Goal: Check status: Check status

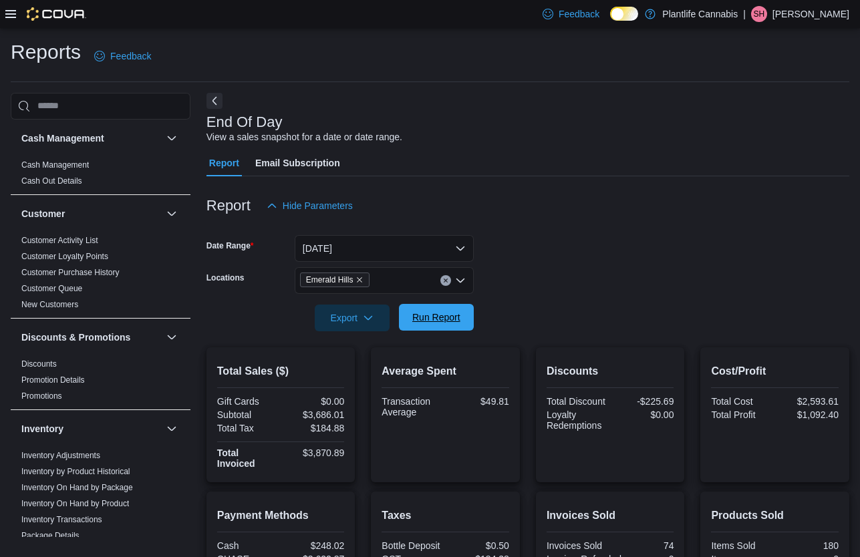
click at [464, 318] on span "Run Report" at bounding box center [436, 317] width 59 height 27
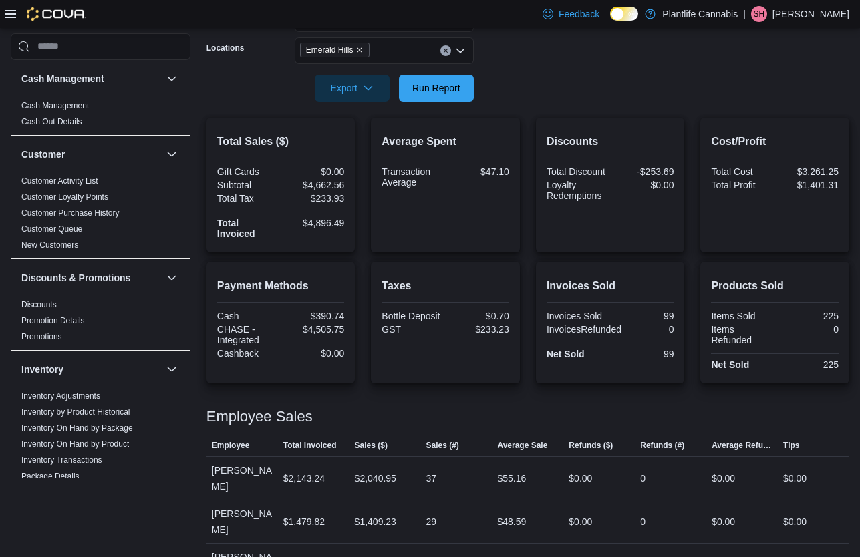
scroll to position [239, 0]
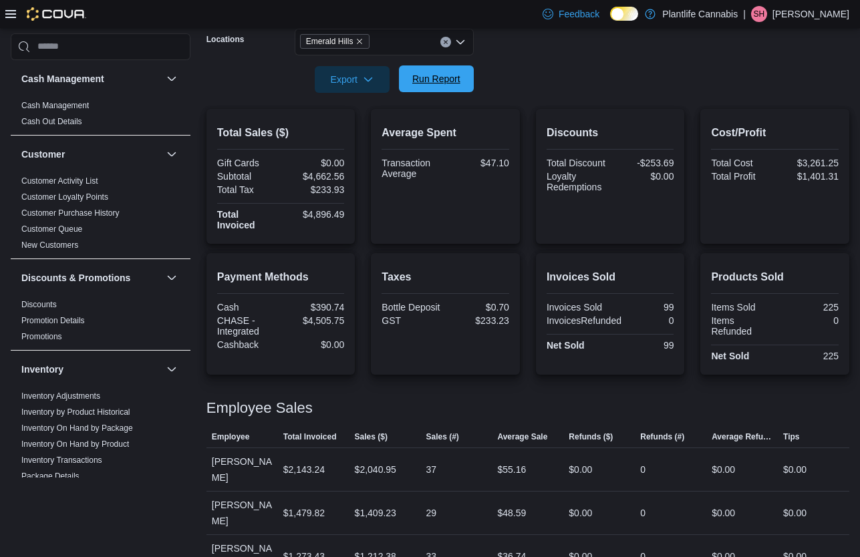
click at [437, 78] on span "Run Report" at bounding box center [436, 78] width 48 height 13
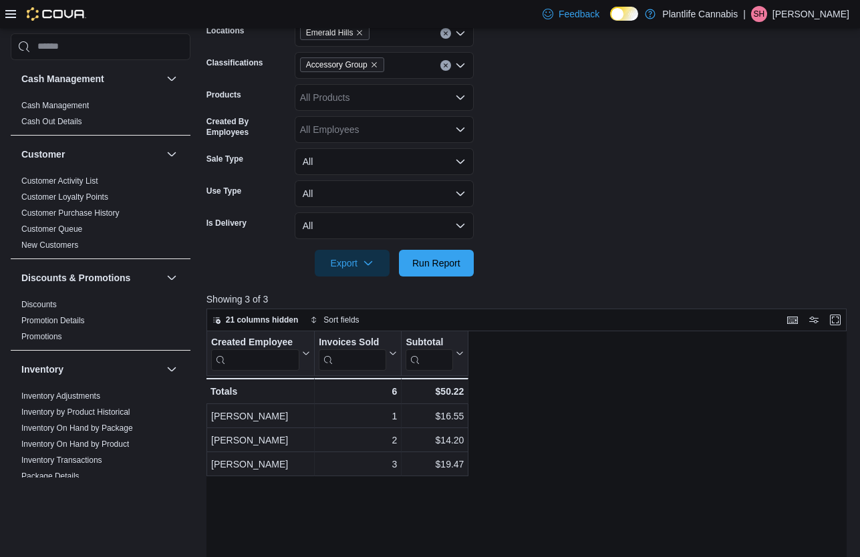
scroll to position [455, 0]
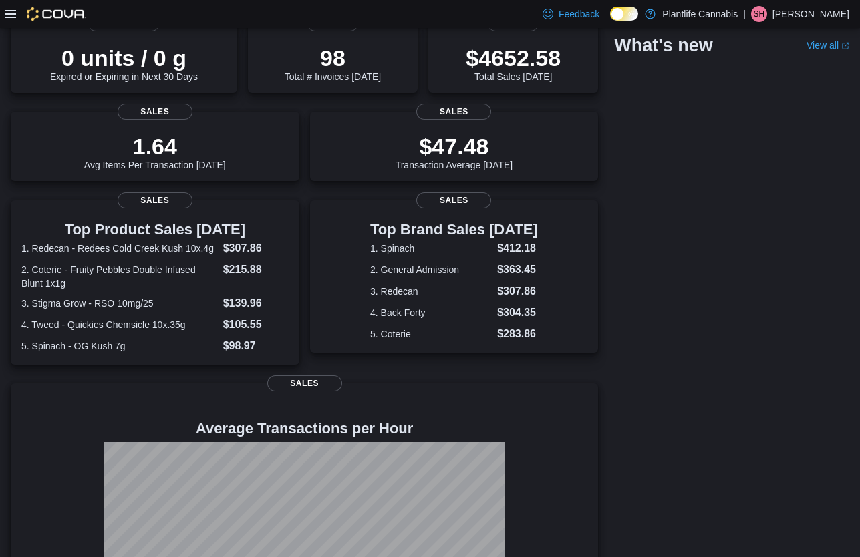
scroll to position [224, 0]
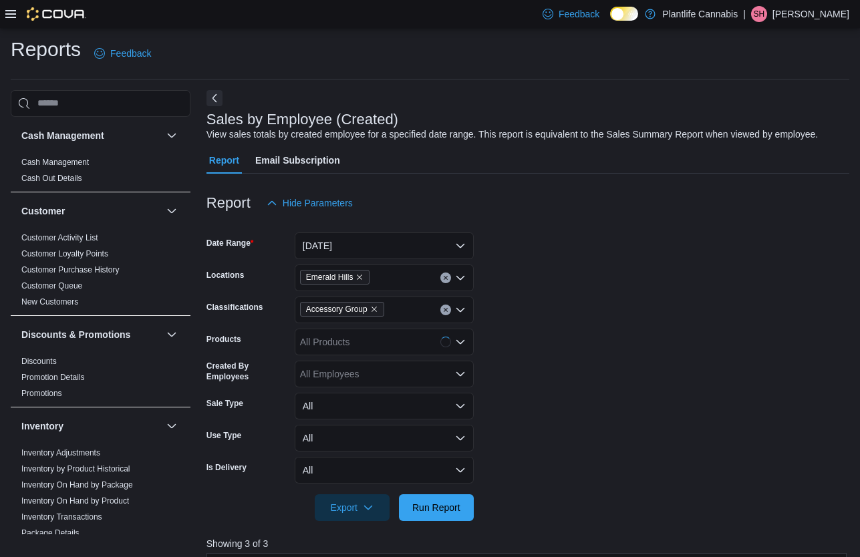
scroll to position [455, 0]
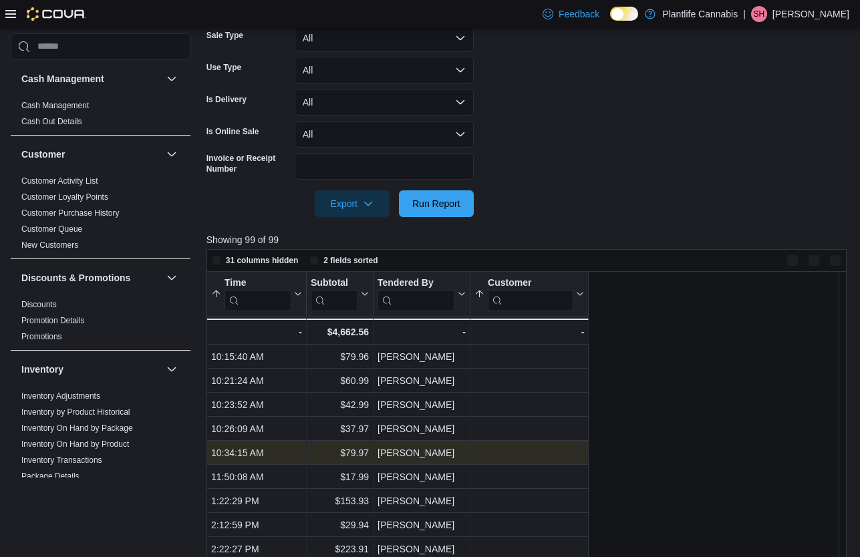
scroll to position [437, 0]
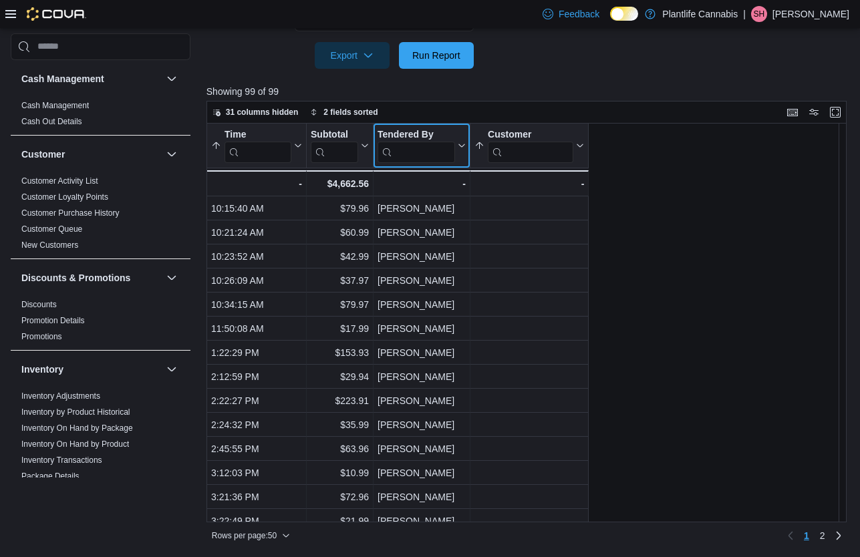
click at [421, 152] on input "search" at bounding box center [417, 151] width 78 height 21
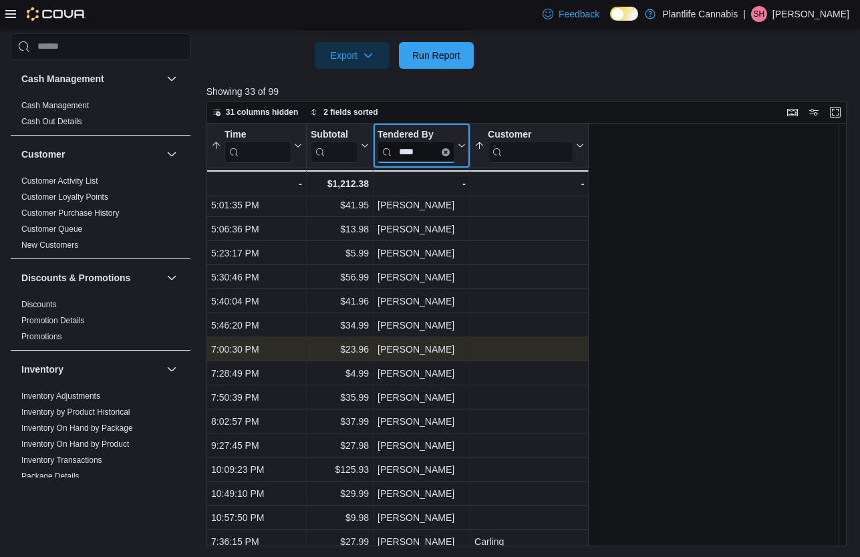
scroll to position [0, 0]
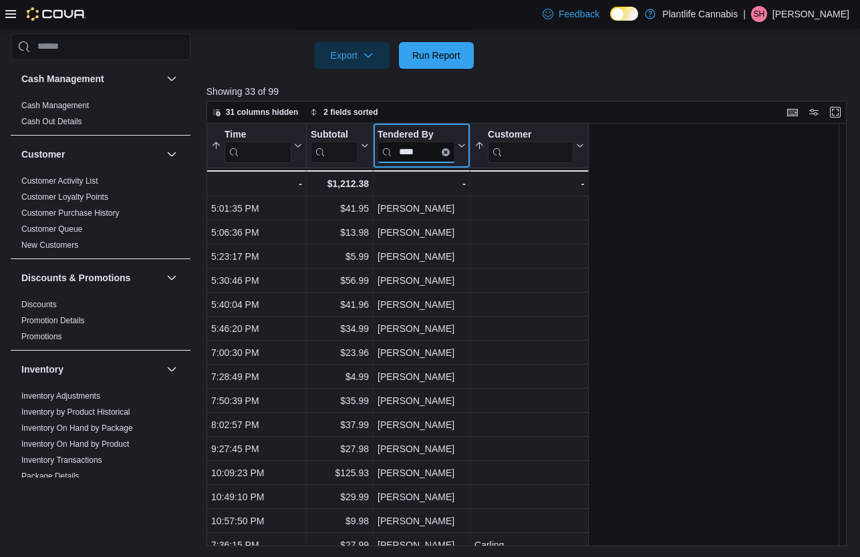
type input "****"
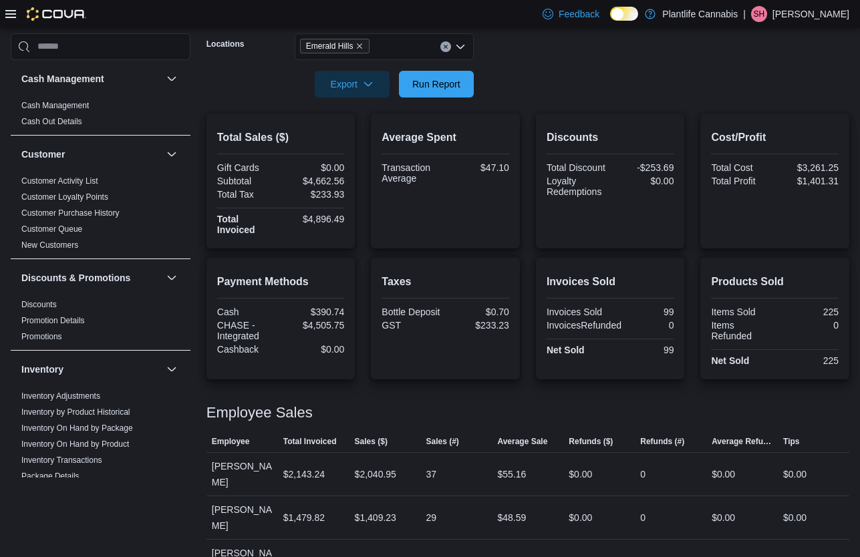
scroll to position [239, 0]
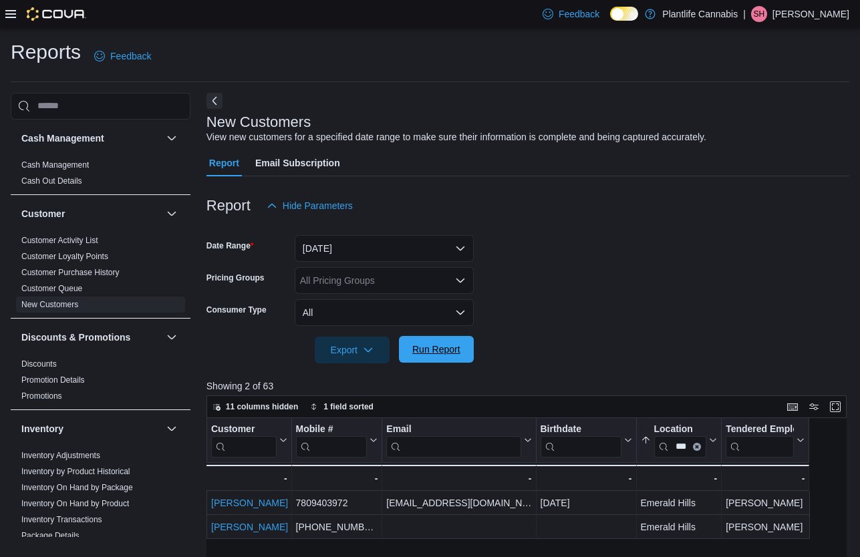
scroll to position [295, 0]
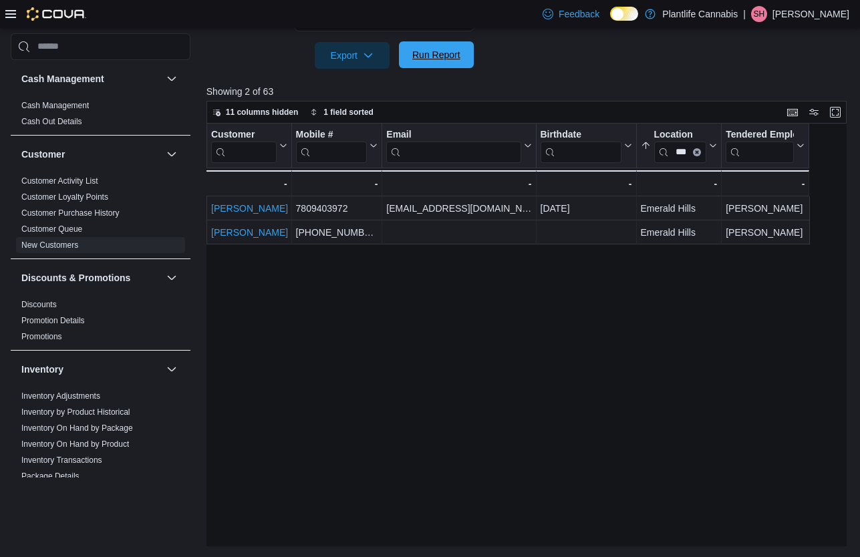
click at [450, 48] on span "Run Report" at bounding box center [436, 54] width 48 height 13
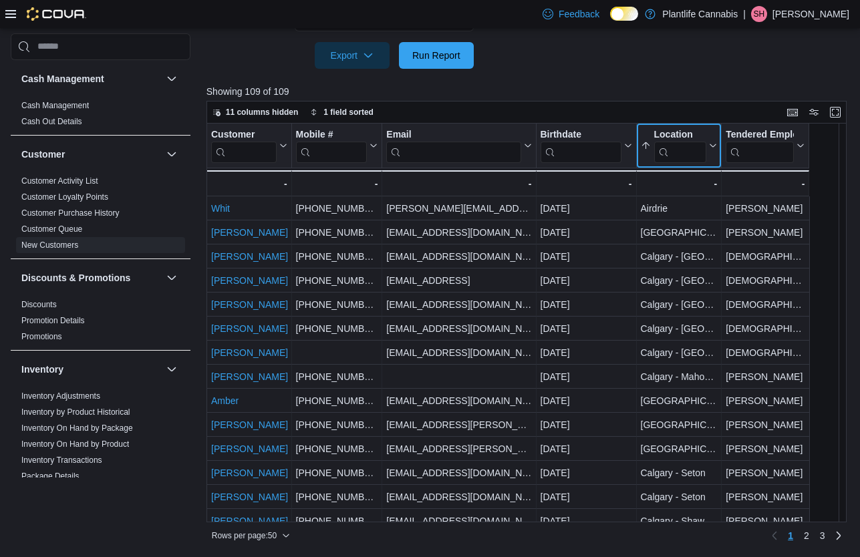
click at [681, 154] on input "search" at bounding box center [679, 151] width 53 height 21
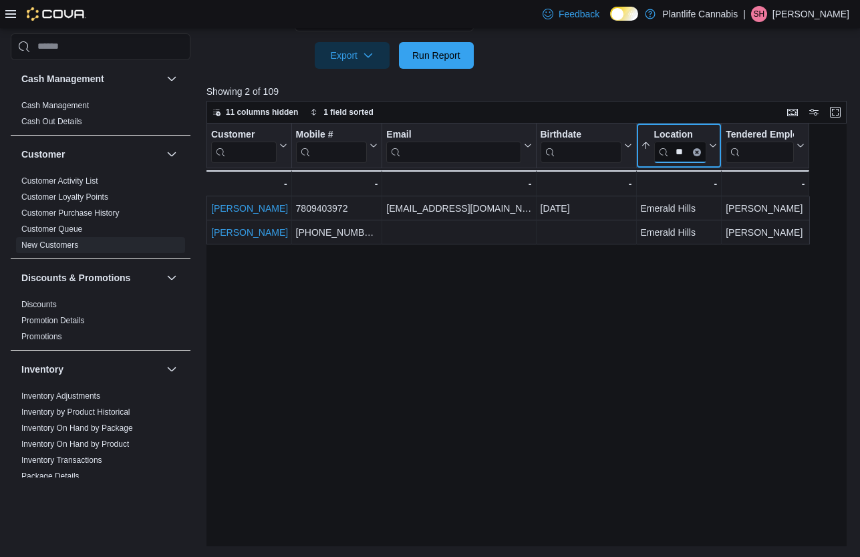
type input "***"
